Goal: Find specific page/section: Find specific page/section

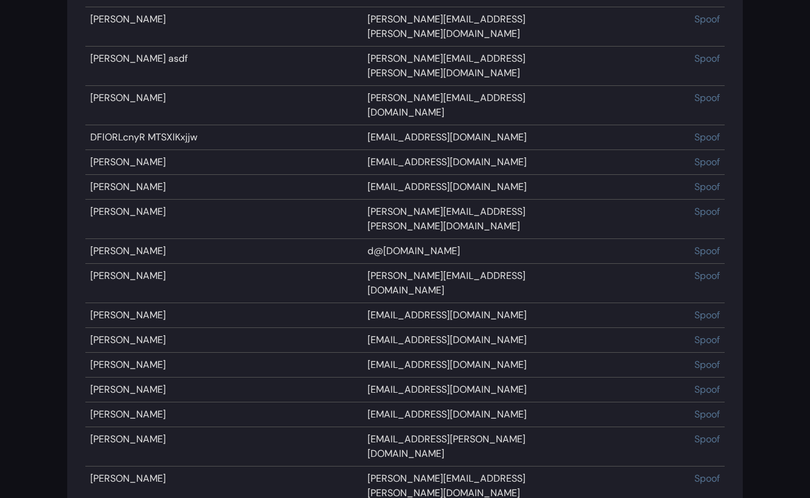
scroll to position [1926, 0]
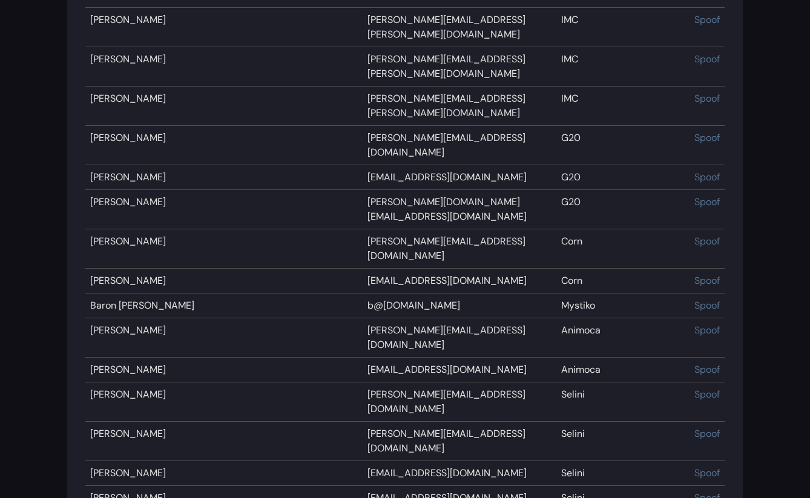
scroll to position [5587, 0]
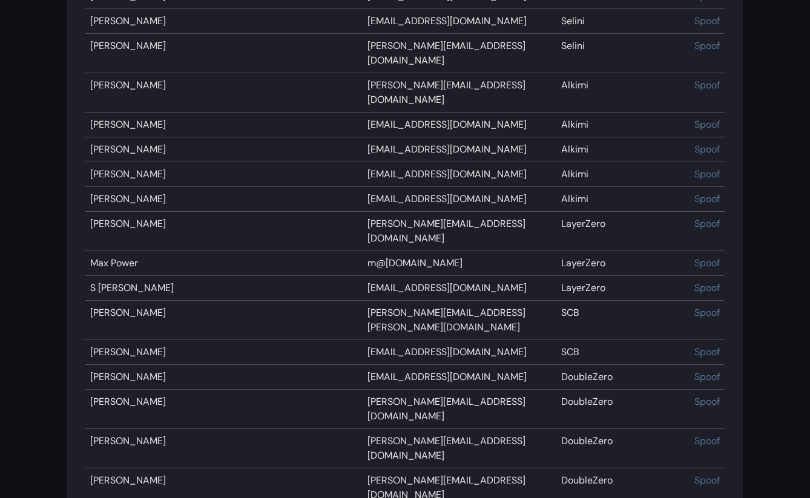
scroll to position [6041, 0]
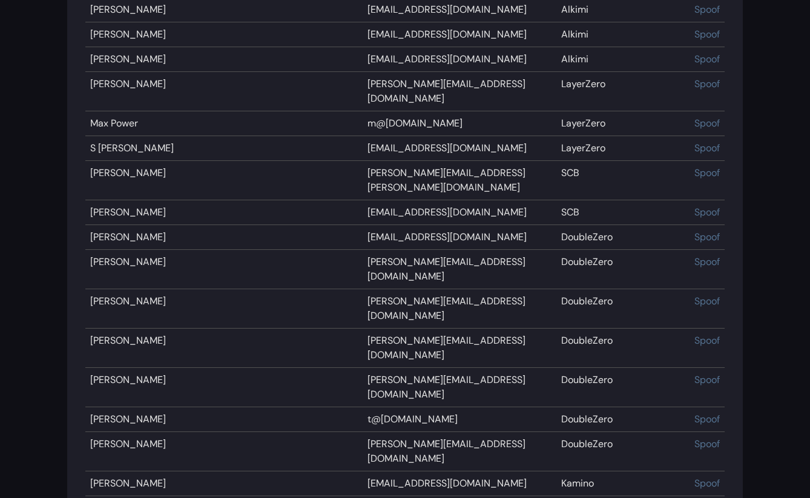
scroll to position [6187, 0]
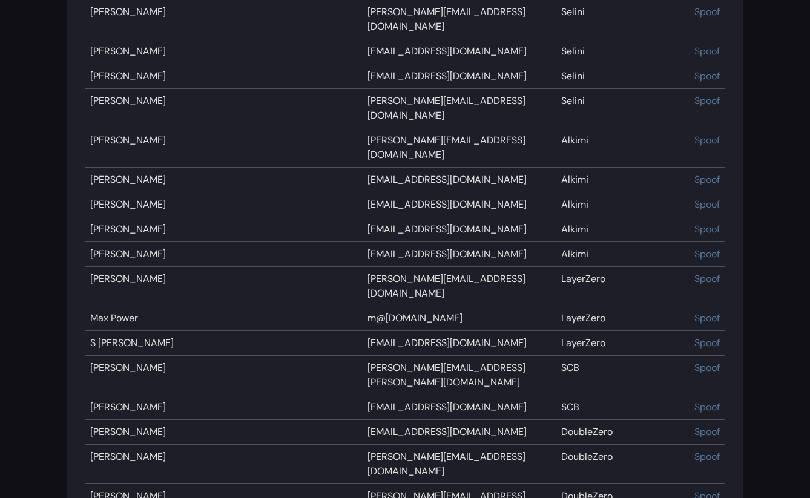
scroll to position [6704, 0]
